Goal: Task Accomplishment & Management: Use online tool/utility

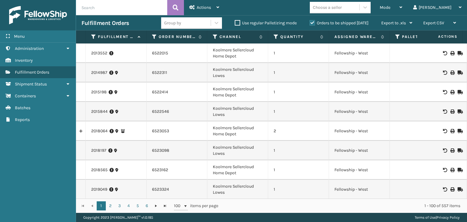
click at [349, 26] on div "Orders to be shipped [DATE]" at bounding box center [340, 22] width 72 height 7
click at [349, 25] on label "Orders to be shipped [DATE]" at bounding box center [339, 22] width 59 height 5
click at [310, 23] on input "Orders to be shipped [DATE]" at bounding box center [310, 21] width 0 height 4
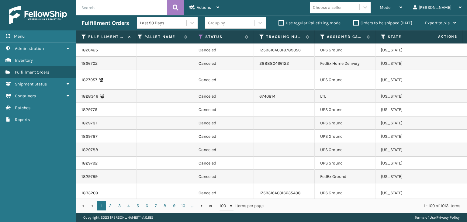
scroll to position [0, 277]
click at [201, 34] on icon at bounding box center [200, 36] width 5 height 5
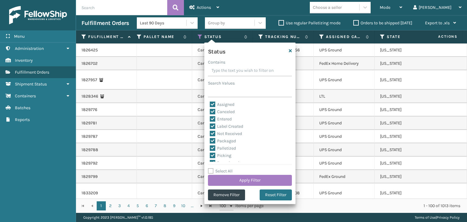
click at [223, 173] on label "Select All" at bounding box center [220, 170] width 25 height 5
click at [223, 168] on input "Select All" at bounding box center [253, 168] width 91 height 1
checkbox input "true"
click at [223, 173] on label "Select All" at bounding box center [220, 170] width 25 height 5
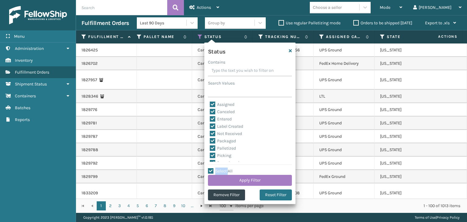
click at [223, 168] on input "Select All" at bounding box center [253, 168] width 91 height 1
checkbox input "false"
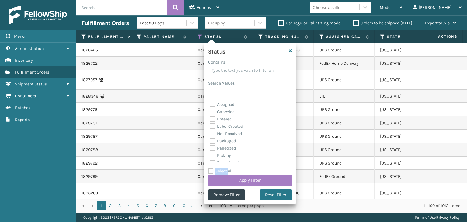
checkbox input "false"
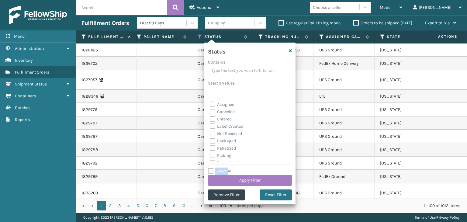
checkbox input "false"
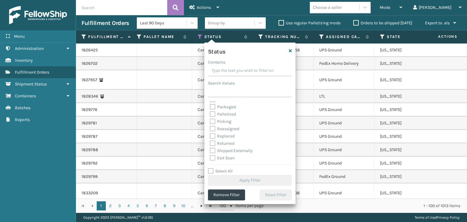
click at [222, 121] on label "Picking" at bounding box center [221, 121] width 22 height 5
click at [210, 121] on input "Picking" at bounding box center [210, 120] width 0 height 4
checkbox input "true"
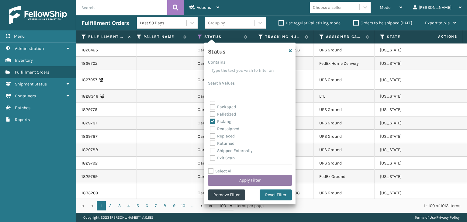
click at [256, 182] on button "Apply Filter" at bounding box center [250, 180] width 84 height 11
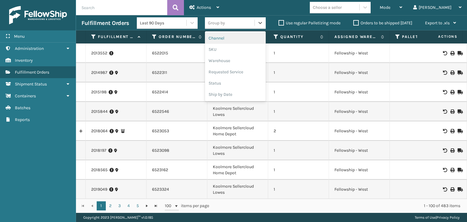
click at [224, 20] on div "Group by" at bounding box center [230, 23] width 50 height 10
click at [215, 49] on div "SKU" at bounding box center [235, 49] width 61 height 11
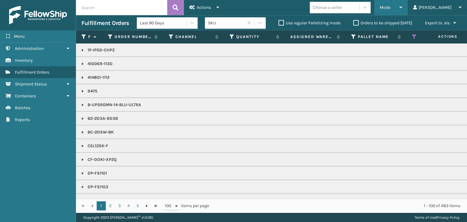
click at [402, 9] on div "Mode" at bounding box center [391, 7] width 22 height 15
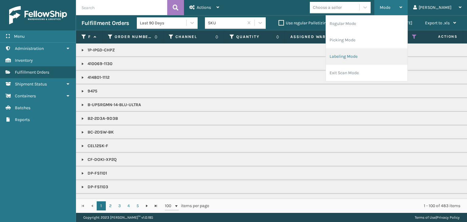
click at [395, 57] on li "Labeling Mode" at bounding box center [366, 56] width 81 height 16
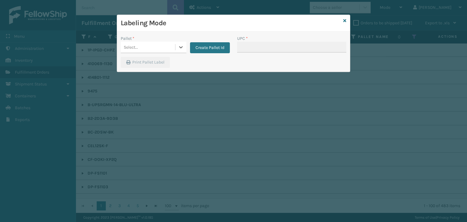
click at [151, 50] on div "Select..." at bounding box center [148, 47] width 54 height 10
click at [213, 51] on button "Create Pallet Id" at bounding box center [210, 47] width 40 height 11
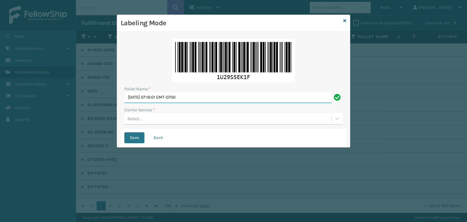
drag, startPoint x: 35, startPoint y: 95, endPoint x: 0, endPoint y: 95, distance: 35.3
click at [0, 95] on div "Labeling Mode Pallet Name * [DATE] 07:16:01 GMT-0700 Carrier Service * Select..…" at bounding box center [233, 111] width 467 height 222
paste input "CTLZ481958"
type input "CTLZ481958"
click at [161, 122] on div "Select..." at bounding box center [227, 119] width 207 height 10
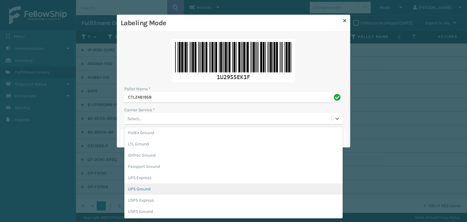
click at [151, 190] on div "UPS Ground" at bounding box center [233, 188] width 218 height 11
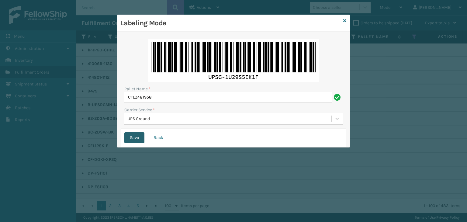
click at [138, 139] on button "Save" at bounding box center [134, 137] width 20 height 11
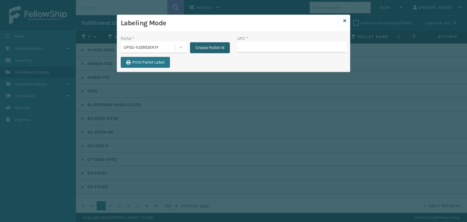
click at [211, 46] on button "Create Pallet Id" at bounding box center [210, 47] width 40 height 11
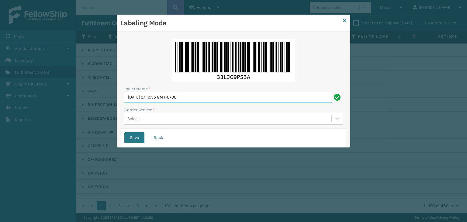
drag, startPoint x: 83, startPoint y: 112, endPoint x: 69, endPoint y: 124, distance: 18.5
click at [73, 118] on div "Labeling Mode Pallet Name * [DATE] 07:19:55 GMT-0700 Carrier Service * Select..…" at bounding box center [233, 111] width 467 height 222
drag, startPoint x: 69, startPoint y: 124, endPoint x: 200, endPoint y: 98, distance: 134.0
click at [200, 98] on input "[DATE] 07:19:55 GMT-0700" at bounding box center [227, 97] width 207 height 11
click at [199, 98] on input "[DATE] 07:19:55 GMT-0700" at bounding box center [227, 97] width 207 height 11
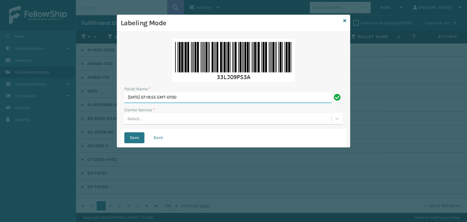
click at [199, 98] on input "[DATE] 07:19:55 GMT-0700" at bounding box center [227, 97] width 207 height 11
paste input "955623"
type input "955623"
drag, startPoint x: 135, startPoint y: 119, endPoint x: 138, endPoint y: 124, distance: 6.4
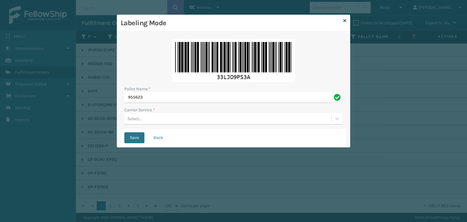
click at [135, 119] on div "Select..." at bounding box center [134, 119] width 14 height 6
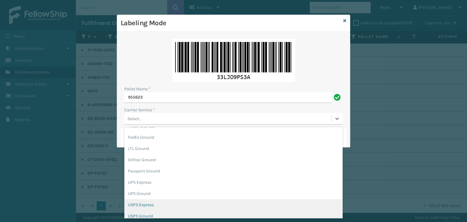
scroll to position [35, 0]
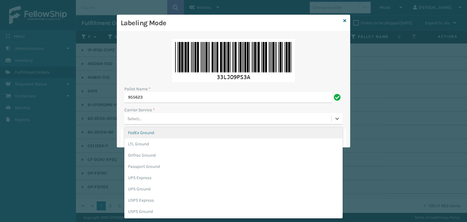
click at [150, 135] on div "FedEx Ground" at bounding box center [233, 132] width 218 height 11
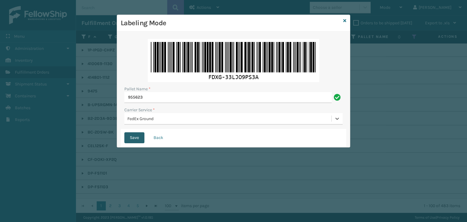
click at [139, 141] on button "Save" at bounding box center [134, 137] width 20 height 11
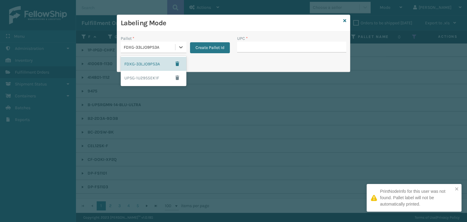
click at [144, 47] on div "FDXG-33LJO9PS3A" at bounding box center [150, 47] width 52 height 6
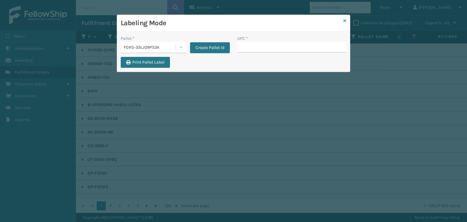
click at [346, 21] on icon at bounding box center [344, 21] width 3 height 4
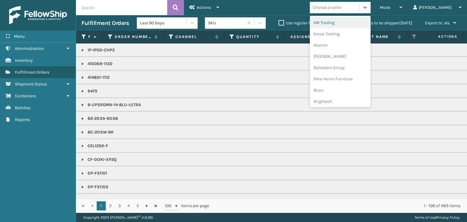
click at [347, 11] on div "Choose a seller" at bounding box center [335, 7] width 50 height 10
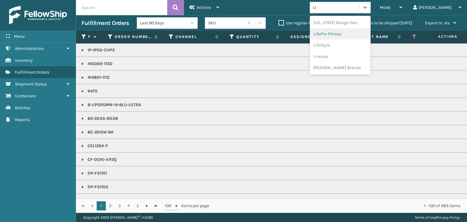
type input "LI"
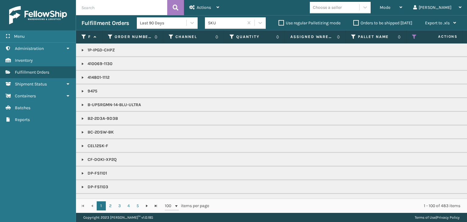
click at [367, 129] on p "BC-2DSW-BK" at bounding box center [468, 132] width 774 height 6
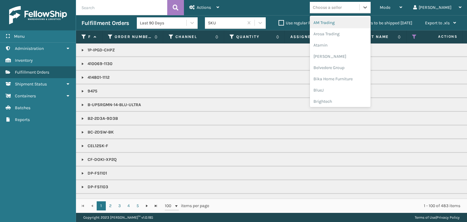
click at [342, 6] on div "Choose a seller" at bounding box center [327, 7] width 29 height 6
type input "LI"
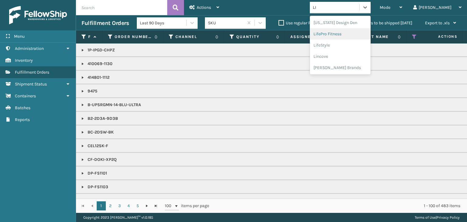
click at [360, 35] on div "LifePro Fitness" at bounding box center [340, 33] width 61 height 11
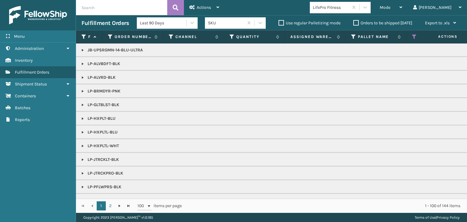
click at [82, 78] on link at bounding box center [82, 77] width 5 height 5
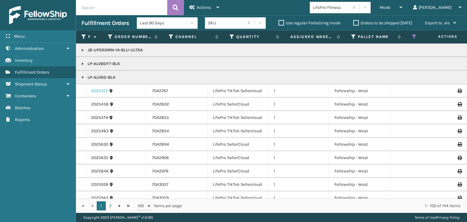
click at [100, 92] on link "2025372" at bounding box center [99, 91] width 17 height 6
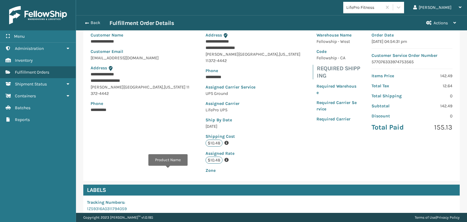
scroll to position [144, 0]
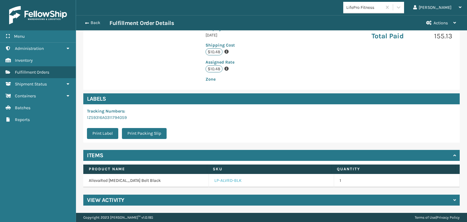
click at [220, 180] on link "LP-ALVRD-BLK" at bounding box center [227, 181] width 27 height 6
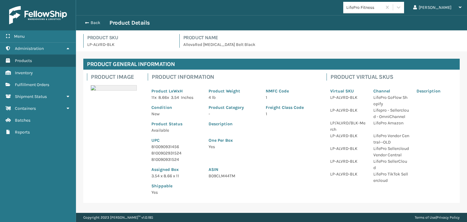
click at [162, 145] on p "810090931456" at bounding box center [176, 147] width 50 height 6
copy p "810090931456"
click at [89, 22] on button "Back" at bounding box center [95, 22] width 28 height 5
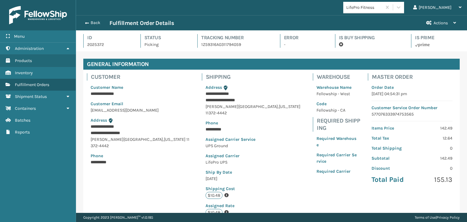
scroll to position [15, 391]
click at [89, 22] on button "Back" at bounding box center [95, 22] width 28 height 5
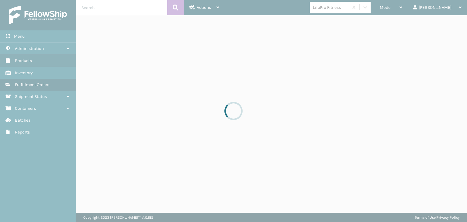
click at [413, 6] on div at bounding box center [233, 111] width 467 height 222
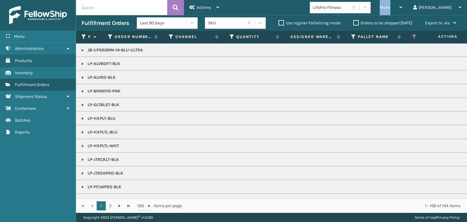
click at [402, 6] on div "Mode" at bounding box center [391, 7] width 22 height 15
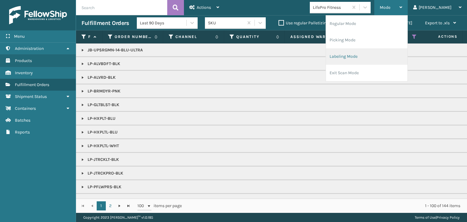
click at [396, 62] on li "Labeling Mode" at bounding box center [366, 56] width 81 height 16
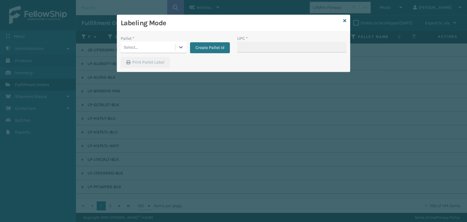
drag, startPoint x: 136, startPoint y: 47, endPoint x: 140, endPoint y: 48, distance: 4.7
click at [136, 47] on div "Select..." at bounding box center [131, 47] width 14 height 6
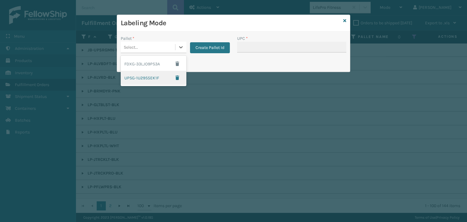
click at [153, 77] on div "UPSG-1U29S5EK1F" at bounding box center [154, 78] width 66 height 14
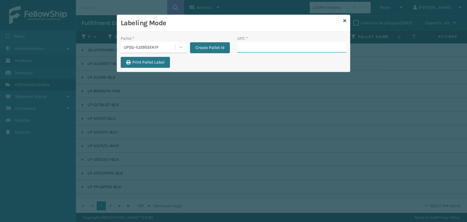
click at [262, 48] on input "UPC *" at bounding box center [291, 47] width 109 height 11
paste input "810090931456"
type input "810090931456"
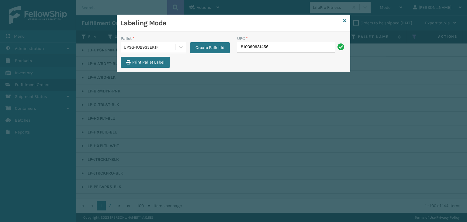
type input "810090931456"
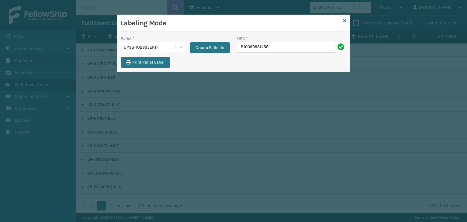
type input "810090931456"
paste input "810090931456"
type input "810090931456"
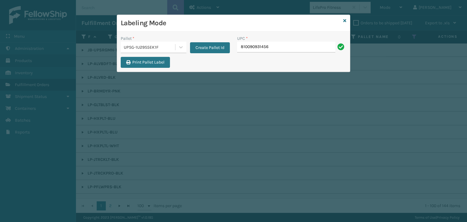
type input "810090931456"
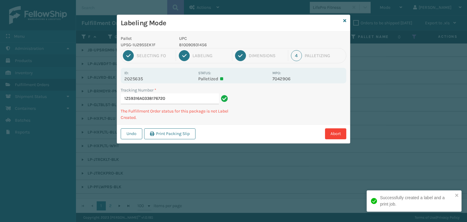
type input "1Z59316A0338176720810090931456"
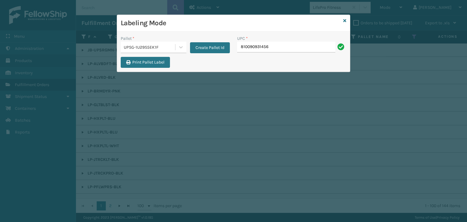
type input "810090931456"
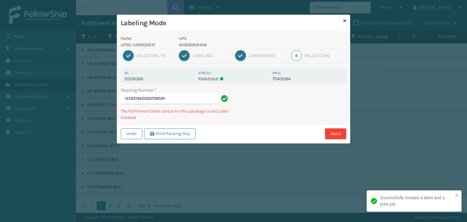
type input "1Z59316A0330706591810090931456"
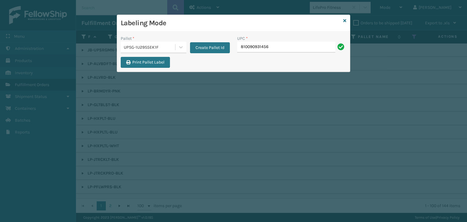
type input "810090931456"
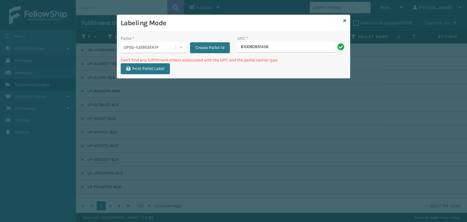
click at [151, 50] on div "UPSG-1U29S5EK1F" at bounding box center [148, 47] width 54 height 10
click at [347, 18] on div "Labeling Mode" at bounding box center [233, 23] width 233 height 17
click at [345, 20] on icon at bounding box center [344, 21] width 3 height 4
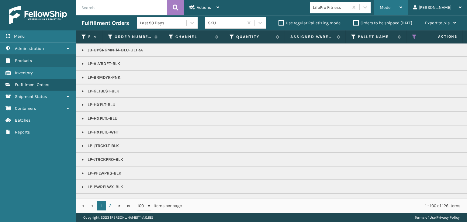
drag, startPoint x: 418, startPoint y: 10, endPoint x: 416, endPoint y: 12, distance: 3.4
click at [402, 10] on div "Mode" at bounding box center [391, 7] width 22 height 15
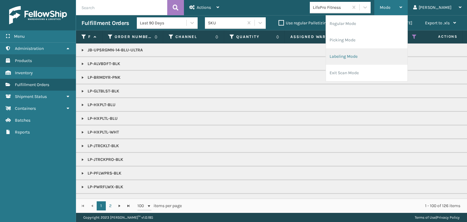
click at [384, 54] on li "Labeling Mode" at bounding box center [366, 56] width 81 height 16
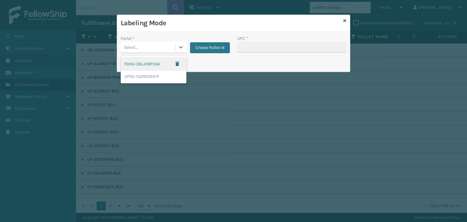
click at [150, 45] on div "Select..." at bounding box center [148, 47] width 54 height 10
click at [137, 78] on div "UPSG-1U29S5EK1F" at bounding box center [154, 76] width 66 height 11
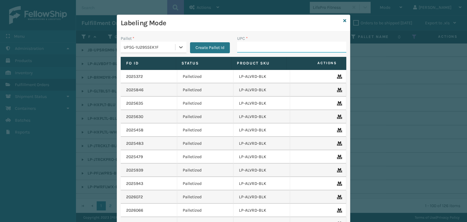
click at [267, 52] on input "UPC *" at bounding box center [291, 47] width 109 height 11
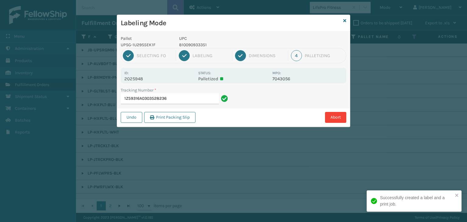
click at [182, 46] on p "810090933351" at bounding box center [224, 45] width 90 height 6
copy p "810090933351"
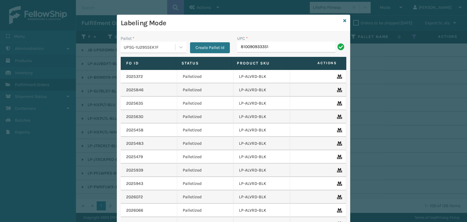
type input "810090933351"
click at [344, 20] on icon at bounding box center [344, 21] width 3 height 4
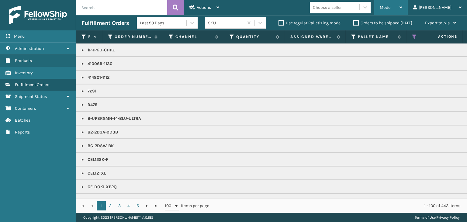
click at [402, 5] on icon at bounding box center [400, 7] width 3 height 4
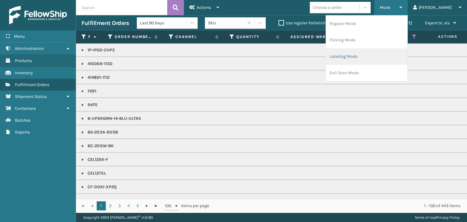
click at [401, 64] on li "Labeling Mode" at bounding box center [366, 56] width 81 height 16
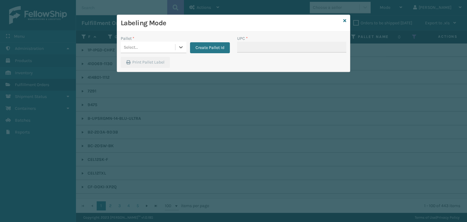
click at [140, 52] on div "Select..." at bounding box center [154, 48] width 66 height 12
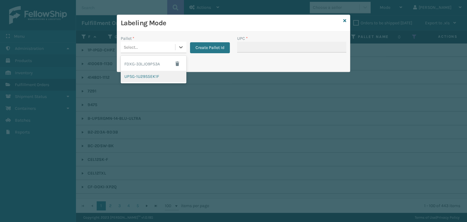
click at [163, 78] on div "UPSG-1U29S5EK1F" at bounding box center [154, 76] width 66 height 11
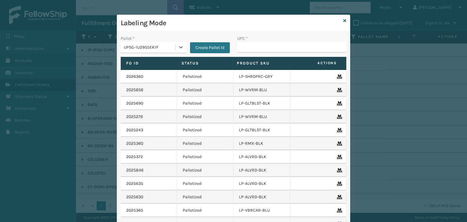
click at [233, 52] on div "UPC *" at bounding box center [291, 46] width 116 height 22
click at [237, 50] on input "UPC *" at bounding box center [291, 47] width 109 height 11
type input "810090932320"
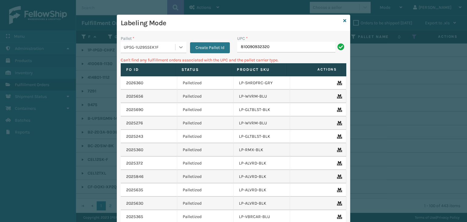
drag, startPoint x: 299, startPoint y: 44, endPoint x: 182, endPoint y: 46, distance: 116.8
click at [182, 46] on div "Pallet * UPSG-1U29S5EK1F Create Pallet Id UPC * 810090932320" at bounding box center [233, 46] width 233 height 22
type input "LP-BRMDYR-PNK"
drag, startPoint x: 285, startPoint y: 47, endPoint x: 159, endPoint y: 68, distance: 127.8
click at [141, 59] on div "Pallet * UPSG-1U29S5EK1F Create Pallet Id UPC * LP-BRMDYR-PNK Can't find any fu…" at bounding box center [233, 150] width 233 height 237
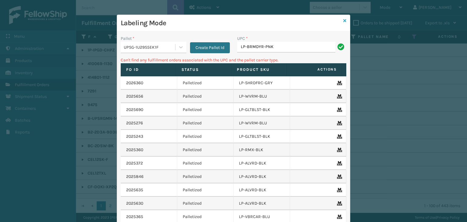
click at [343, 21] on icon at bounding box center [344, 21] width 3 height 4
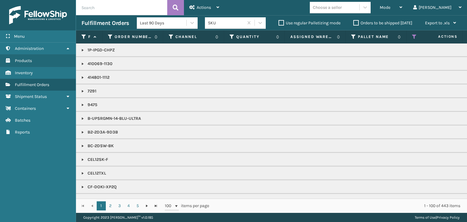
click at [351, 11] on div "Choose a seller" at bounding box center [335, 7] width 50 height 10
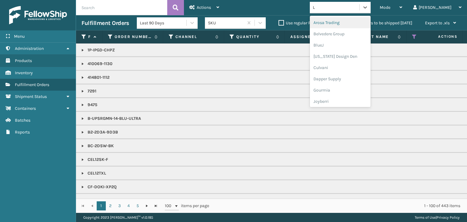
type input "LI"
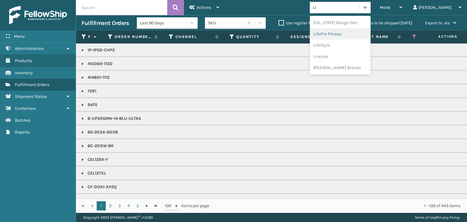
click at [357, 33] on div "LifePro Fitness" at bounding box center [340, 33] width 61 height 11
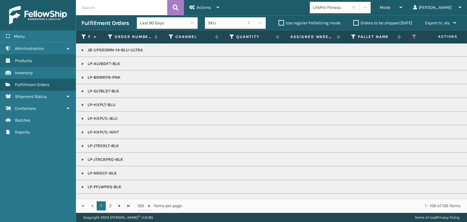
click at [80, 78] on link at bounding box center [82, 77] width 5 height 5
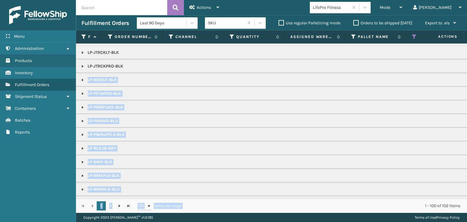
scroll to position [263, 0]
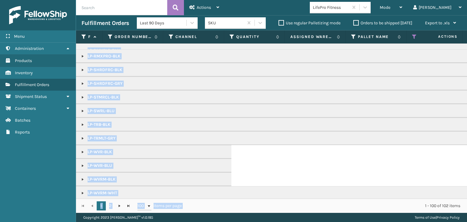
drag, startPoint x: 193, startPoint y: 194, endPoint x: 342, endPoint y: 208, distance: 149.4
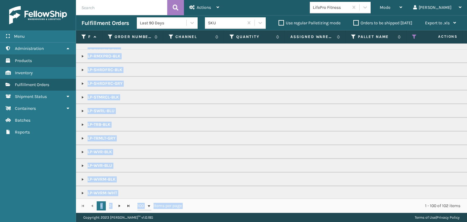
click at [342, 208] on div "Fulfillment Order Id Order Number Channel Quantity Assigned Warehouse Pallet Na…" at bounding box center [271, 121] width 391 height 182
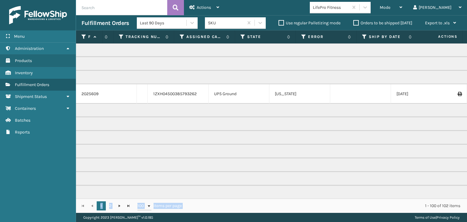
scroll to position [0, 0]
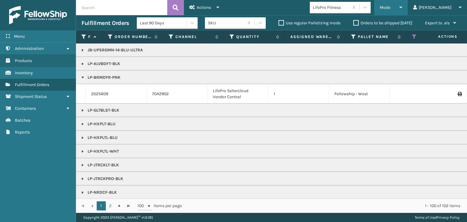
click at [402, 5] on div "Mode" at bounding box center [391, 7] width 22 height 15
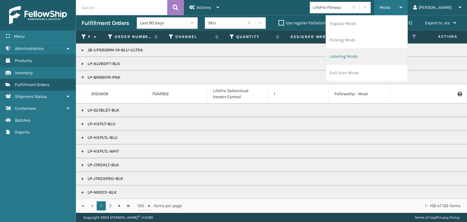
click at [393, 60] on li "Labeling Mode" at bounding box center [366, 56] width 81 height 16
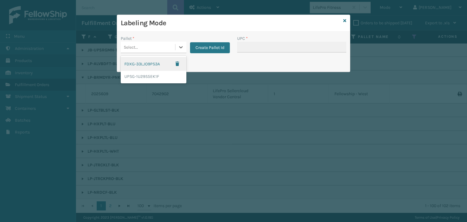
drag, startPoint x: 137, startPoint y: 46, endPoint x: 140, endPoint y: 56, distance: 10.0
click at [138, 46] on div "Select..." at bounding box center [148, 47] width 54 height 10
click at [142, 77] on div "UPSG-1U29S5EK1F" at bounding box center [154, 76] width 66 height 11
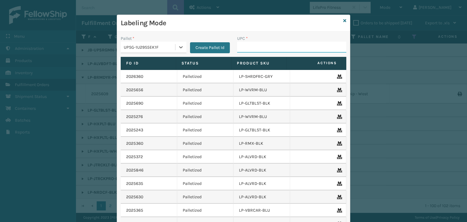
click at [264, 46] on input "UPC *" at bounding box center [291, 47] width 109 height 11
type input "8100"
click at [343, 20] on icon at bounding box center [344, 21] width 3 height 4
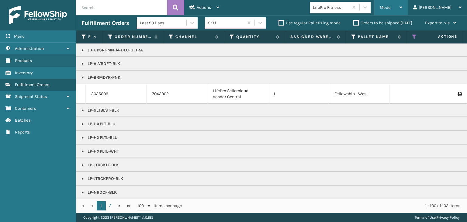
click at [402, 5] on div "Mode" at bounding box center [391, 7] width 22 height 15
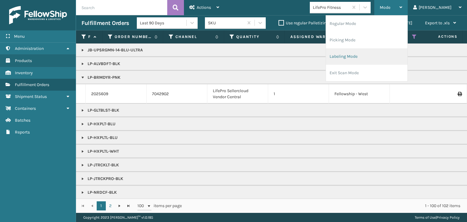
click at [392, 50] on li "Labeling Mode" at bounding box center [366, 56] width 81 height 16
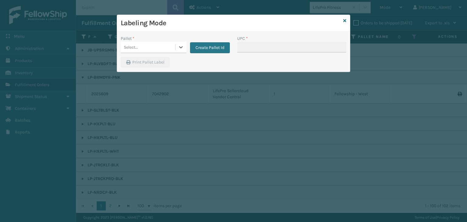
drag, startPoint x: 142, startPoint y: 39, endPoint x: 147, endPoint y: 58, distance: 20.0
click at [143, 43] on div "Pallet * 0 results available. Select is focused ,type to refine list, press Dow…" at bounding box center [154, 44] width 66 height 18
click at [148, 50] on div "Select..." at bounding box center [148, 47] width 54 height 10
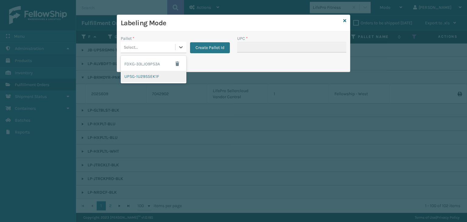
click at [151, 73] on div "UPSG-1U29S5EK1F" at bounding box center [154, 76] width 66 height 11
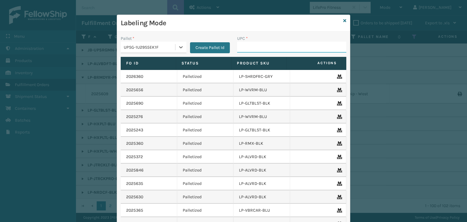
click at [283, 44] on input "UPC *" at bounding box center [291, 47] width 109 height 11
click at [343, 21] on icon at bounding box center [344, 21] width 3 height 4
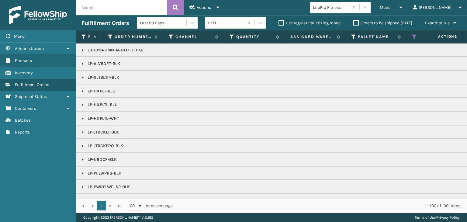
click at [84, 76] on link at bounding box center [82, 77] width 5 height 5
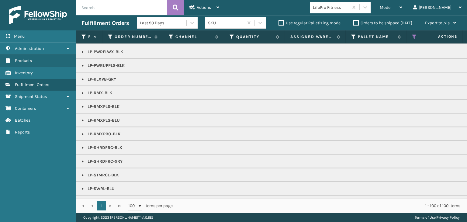
scroll to position [206, 0]
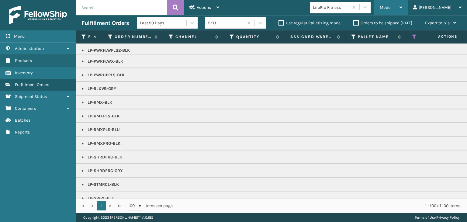
click at [402, 8] on icon at bounding box center [400, 7] width 3 height 4
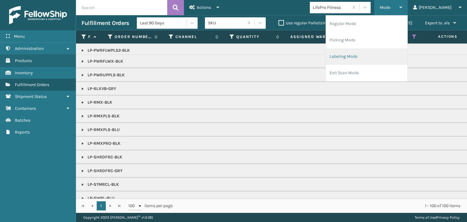
click at [402, 53] on li "Labeling Mode" at bounding box center [366, 56] width 81 height 16
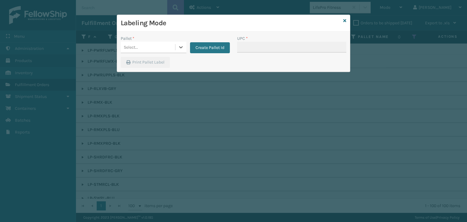
click at [154, 44] on div "Select..." at bounding box center [148, 47] width 54 height 10
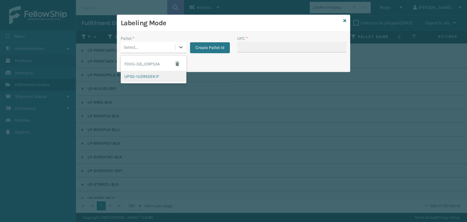
click at [146, 79] on div "UPSG-1U29S5EK1F" at bounding box center [154, 76] width 66 height 11
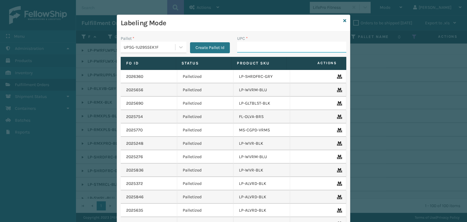
click at [261, 46] on input "UPC *" at bounding box center [291, 47] width 109 height 11
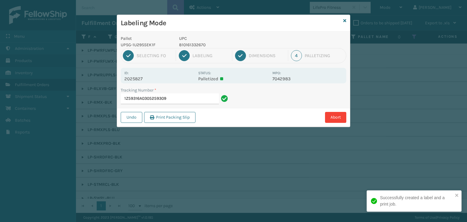
click at [200, 44] on p "810161332670" at bounding box center [224, 45] width 90 height 6
copy p "810161332670"
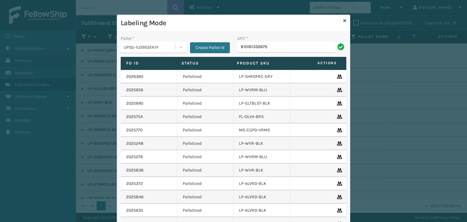
type input "810161332670"
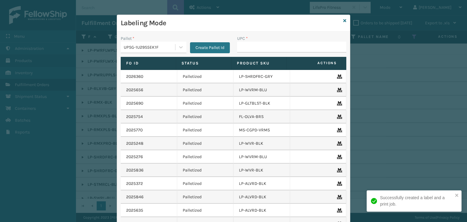
type input "810161332670"
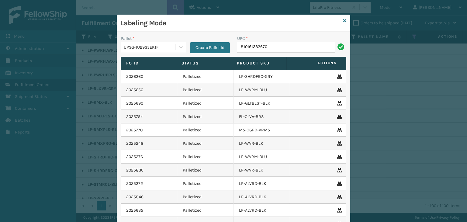
type input "810161332670"
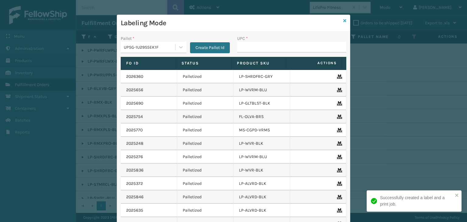
click at [343, 19] on icon at bounding box center [344, 21] width 3 height 4
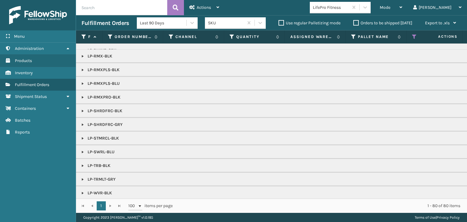
scroll to position [283, 0]
